Goal: Find specific page/section

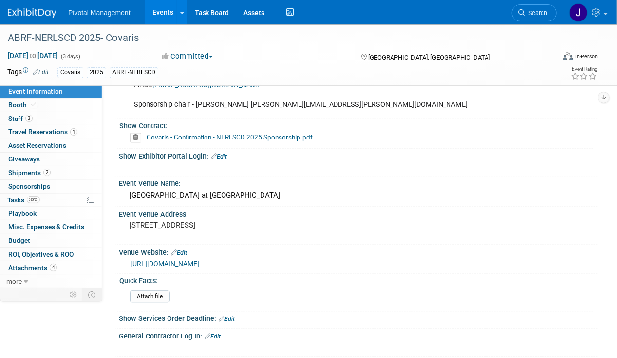
drag, startPoint x: 530, startPoint y: 9, endPoint x: 537, endPoint y: 10, distance: 6.9
click at [530, 9] on link "Search" at bounding box center [534, 12] width 45 height 17
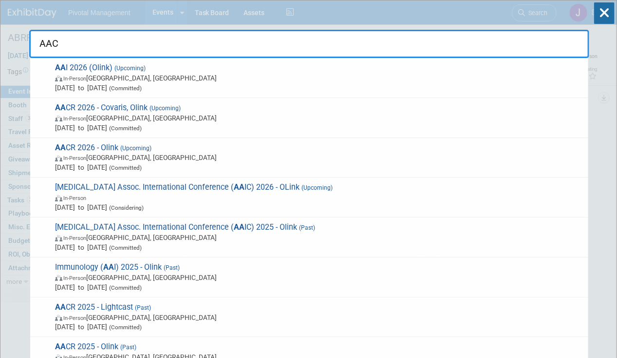
type input "AACR"
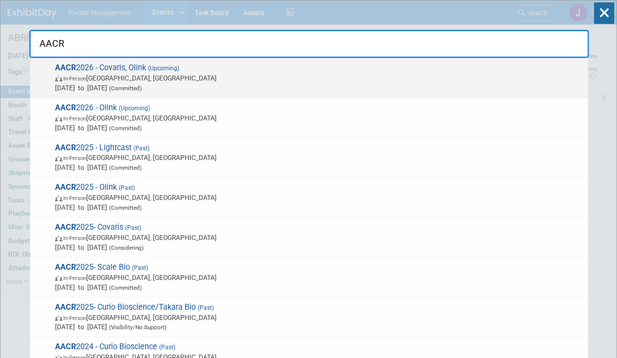
click at [197, 81] on span "In-Person San Diego, CA" at bounding box center [319, 78] width 529 height 10
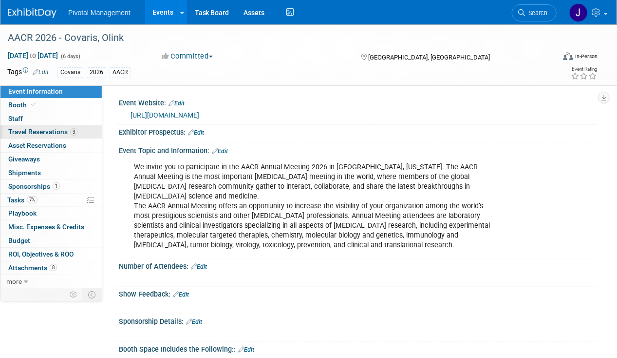
click at [29, 131] on span "Travel Reservations 3" at bounding box center [42, 132] width 69 height 8
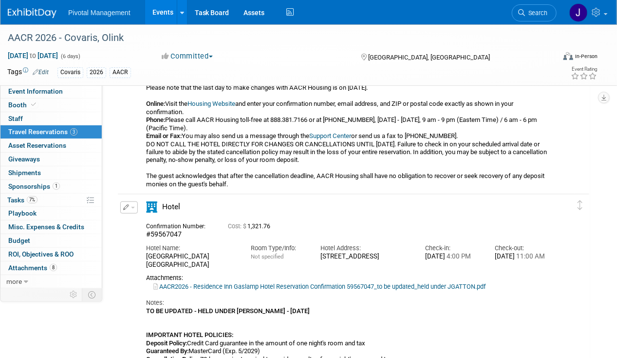
scroll to position [227, 0]
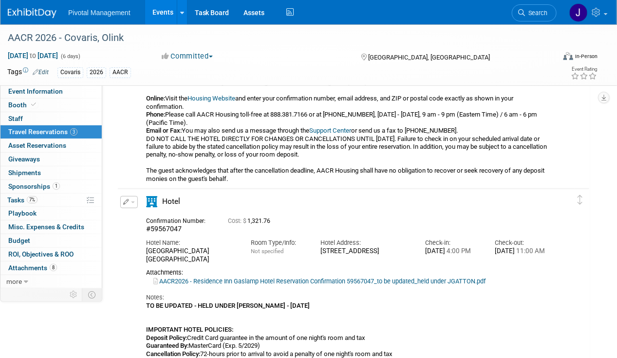
click at [53, 82] on div "AACR 2026 - Covaris, Olink [DATE] to [DATE] (6 days) [DATE] to [DATE] Committed…" at bounding box center [308, 54] width 617 height 61
click at [53, 92] on span "Event Information" at bounding box center [35, 91] width 55 height 8
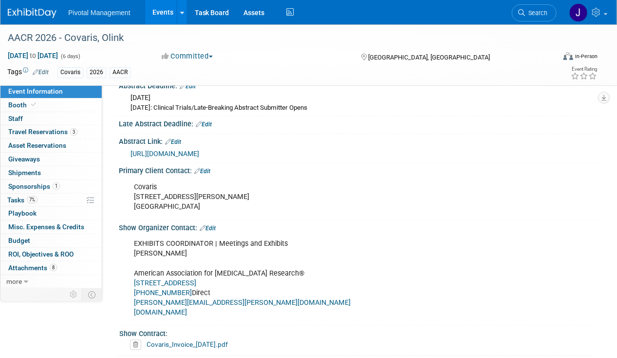
scroll to position [288, 0]
